Goal: Transaction & Acquisition: Book appointment/travel/reservation

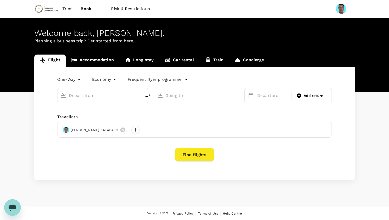
type input "roundtrip"
type input "Mwanza International Airport (MWZ)"
type input "Julius Nyerere Intl (DAR)"
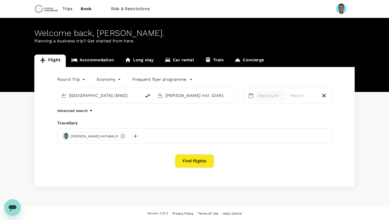
click at [267, 96] on p "Departure" at bounding box center [270, 96] width 27 height 6
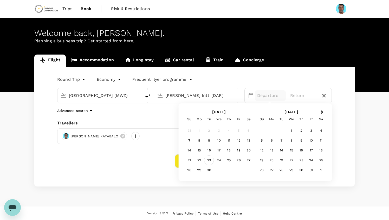
click at [207, 159] on div "23" at bounding box center [209, 160] width 10 height 10
click at [219, 162] on div "24" at bounding box center [219, 160] width 10 height 10
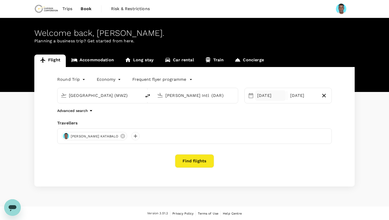
click at [264, 97] on div "23 Sep" at bounding box center [270, 95] width 31 height 10
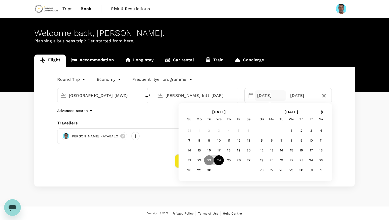
click at [217, 161] on div "24" at bounding box center [219, 160] width 10 height 10
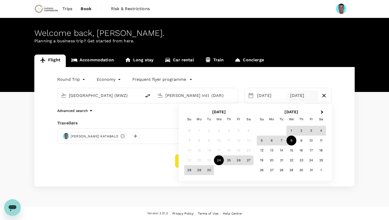
click at [291, 139] on div "8" at bounding box center [291, 141] width 10 height 10
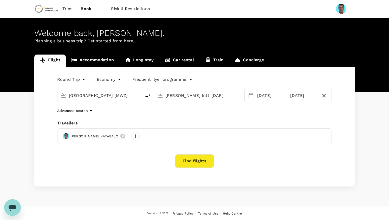
click at [199, 161] on button "Find flights" at bounding box center [194, 161] width 39 height 14
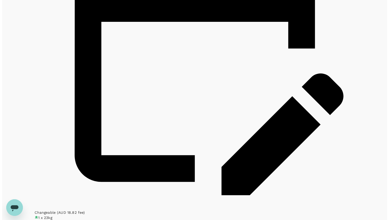
scroll to position [836, 0]
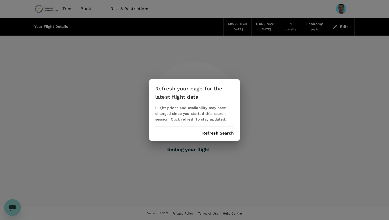
click at [218, 130] on div "Refresh your page for the latest flight data Flight prices and availability may…" at bounding box center [194, 110] width 91 height 62
click at [221, 133] on button "Refresh Search" at bounding box center [217, 133] width 31 height 5
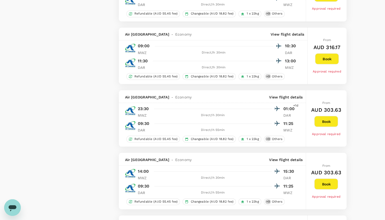
scroll to position [529, 0]
click at [320, 120] on button "Book" at bounding box center [326, 121] width 24 height 11
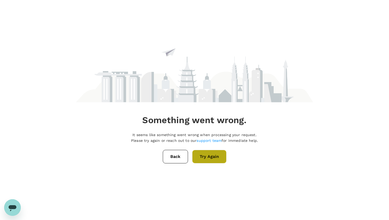
click at [211, 155] on button "Try Again" at bounding box center [209, 157] width 34 height 14
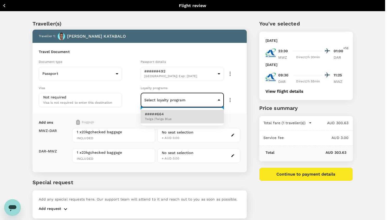
click at [217, 98] on body "Back to flight results Flight review Traveller(s) Traveller 1 : [PERSON_NAME] K…" at bounding box center [194, 119] width 389 height 239
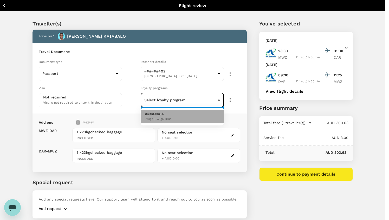
click at [189, 118] on li "#####664 Twiga | Twiga Blue" at bounding box center [182, 117] width 83 height 14
type input "e3c59e00-e679-450e-be49-daad9565e9a4"
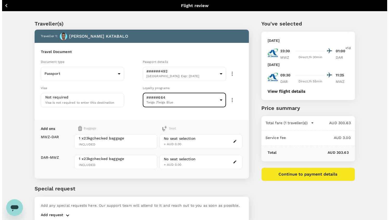
scroll to position [24, 0]
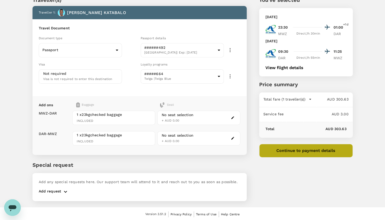
click at [296, 152] on button "Continue to payment details" at bounding box center [306, 151] width 94 height 14
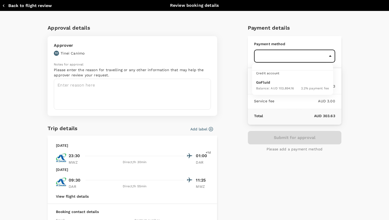
click at [326, 57] on body "Back to flight results Flight review Traveller(s) Traveller 1 : [GEOGRAPHIC_DAT…" at bounding box center [194, 98] width 389 height 245
click at [326, 57] on div at bounding box center [194, 110] width 389 height 220
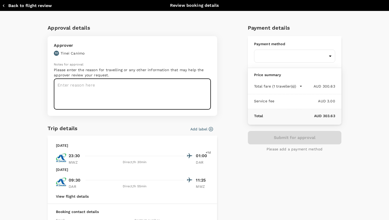
click at [122, 88] on textarea at bounding box center [132, 94] width 157 height 31
type textarea "Operation/Maintenance/Max31/R&R travel"
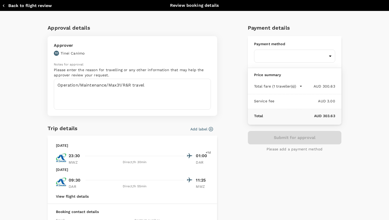
click at [262, 173] on div "Payment details Payment method ​ ​ Price summary Total fare (1 traveller(s)) AU…" at bounding box center [293, 153] width 98 height 269
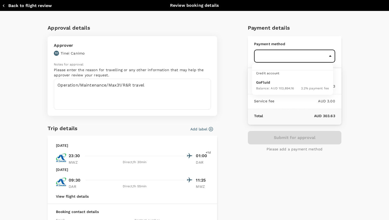
click at [323, 57] on body "Back to flight results Flight review Traveller(s) Traveller 1 : [GEOGRAPHIC_DAT…" at bounding box center [194, 98] width 389 height 245
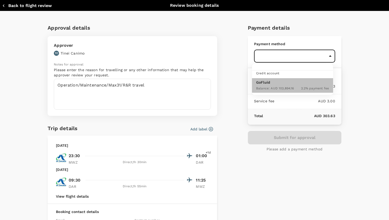
click at [298, 88] on div "Balance : AUD 103,894.16 2.2 % payment fee" at bounding box center [292, 88] width 73 height 6
type input "9c4289b1-14a3-4119-8736-521306e5ca8f"
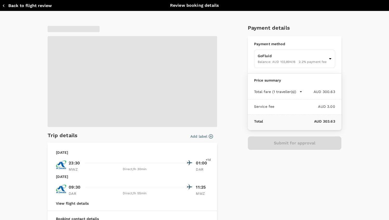
drag, startPoint x: 318, startPoint y: 150, endPoint x: 304, endPoint y: 169, distance: 23.5
click at [304, 169] on div "Payment details Payment method GoFluid Balance : AUD 103,894.16 2.2 % payment f…" at bounding box center [293, 157] width 98 height 276
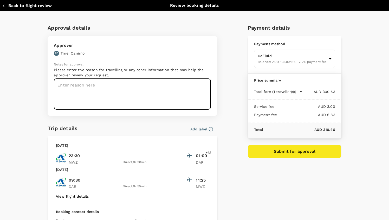
click at [77, 83] on textarea at bounding box center [132, 94] width 157 height 31
type textarea "Operation/Maintenance/Max31/R&R Travel"
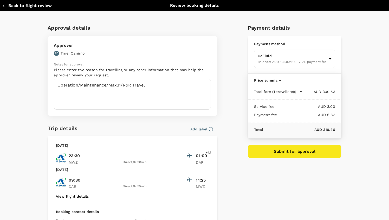
click at [224, 167] on div "Approval details Approver TC [PERSON_NAME] Notes for approval Please enter the …" at bounding box center [192, 153] width 298 height 269
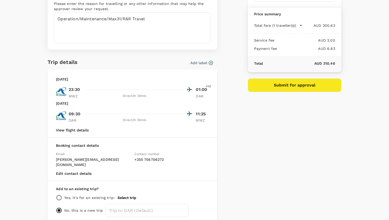
scroll to position [86, 0]
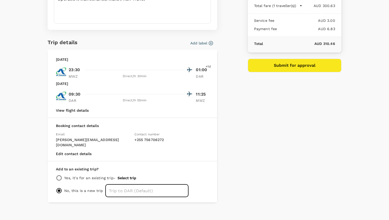
click at [123, 185] on input "text" at bounding box center [146, 190] width 83 height 13
click at [177, 167] on p "Add to an existing trip?" at bounding box center [132, 169] width 153 height 5
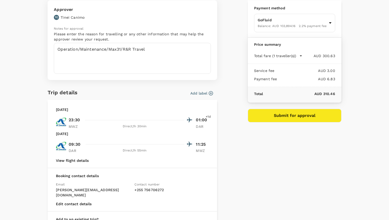
scroll to position [0, 0]
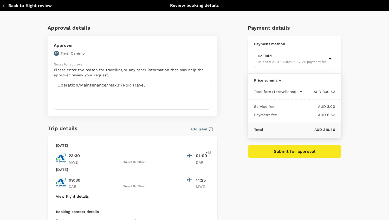
click at [200, 128] on button "Add label" at bounding box center [201, 129] width 23 height 5
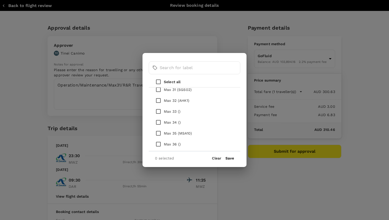
scroll to position [388, 0]
click at [175, 90] on p "Max 31 (SGS02)" at bounding box center [178, 88] width 28 height 5
click at [159, 110] on input "checkbox" at bounding box center [158, 110] width 11 height 11
checkbox input "true"
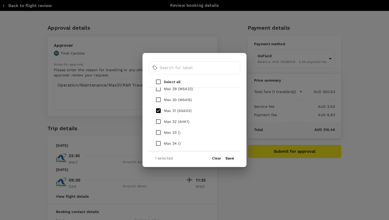
click at [230, 156] on button "Save" at bounding box center [229, 158] width 9 height 4
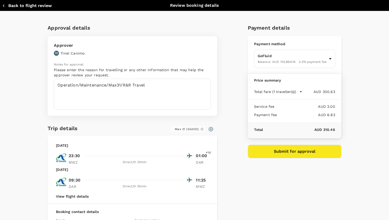
click at [292, 151] on button "Submit for approval" at bounding box center [295, 152] width 94 height 14
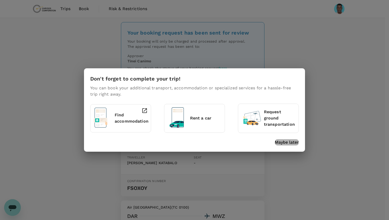
click at [290, 144] on p "Maybe later" at bounding box center [287, 142] width 24 height 6
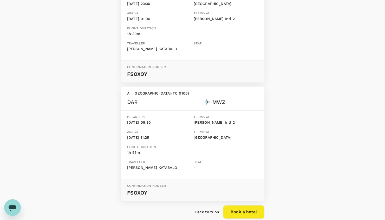
scroll to position [142, 0]
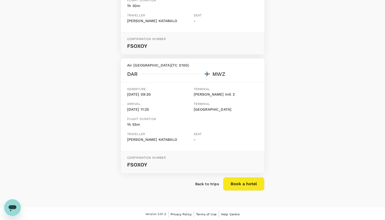
click at [206, 185] on p "Back to trips" at bounding box center [207, 183] width 24 height 5
